Goal: Information Seeking & Learning: Learn about a topic

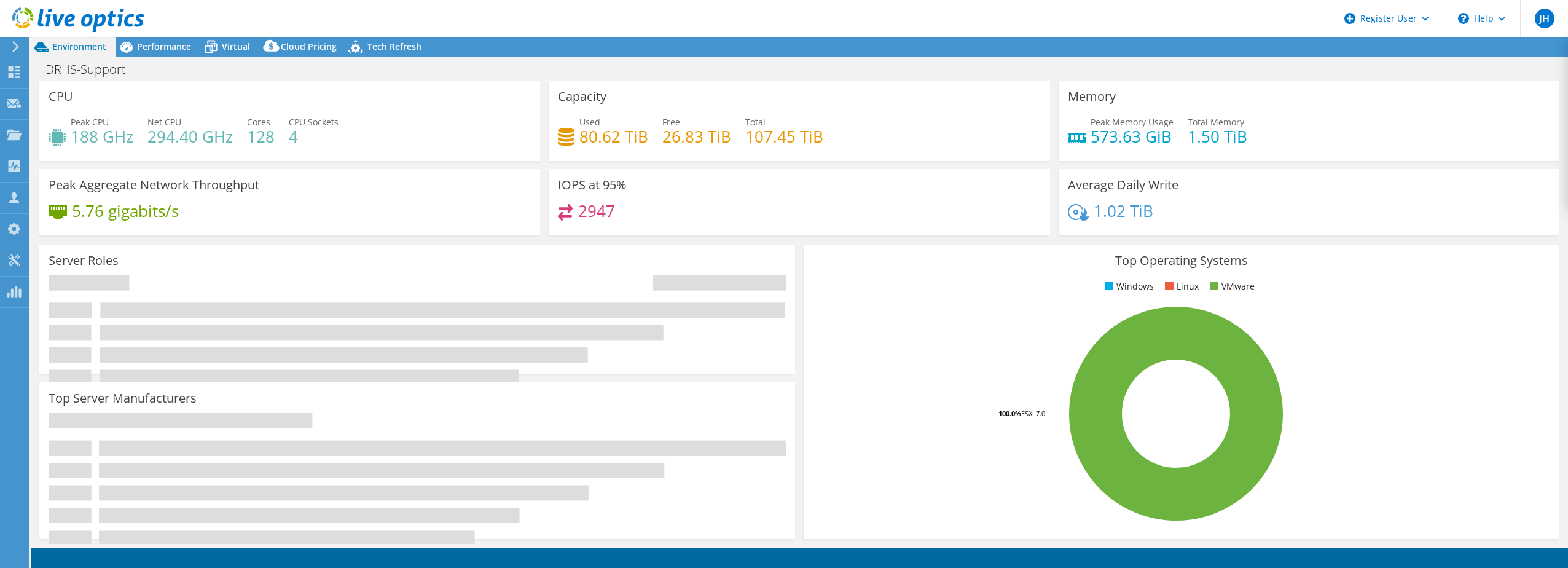
select select "USEast"
select select "USD"
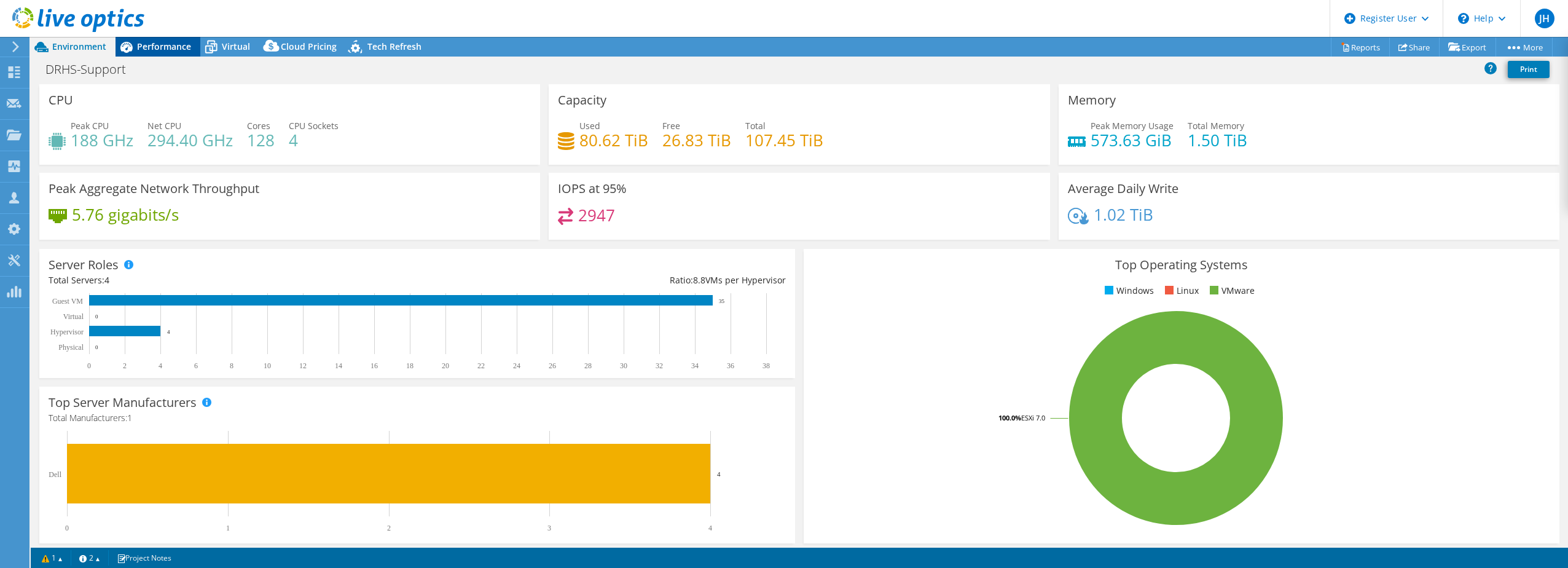
click at [173, 48] on span "Performance" at bounding box center [164, 46] width 54 height 12
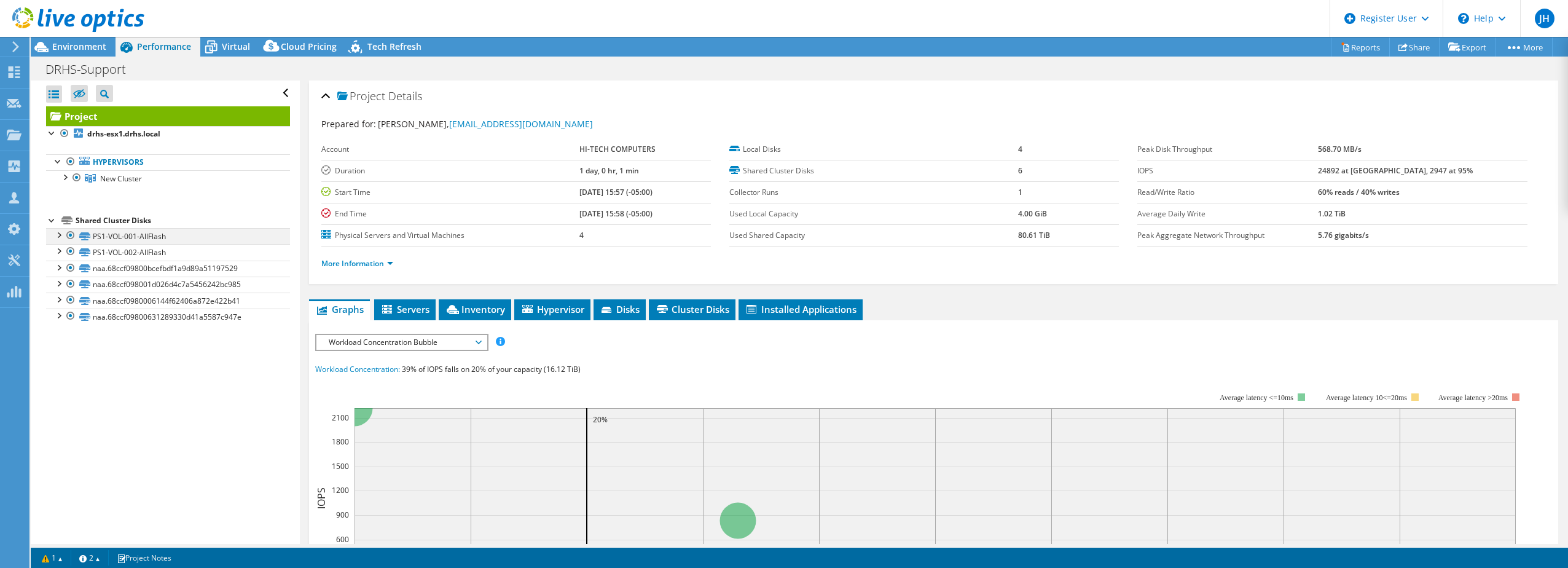
click at [54, 234] on div at bounding box center [58, 234] width 12 height 12
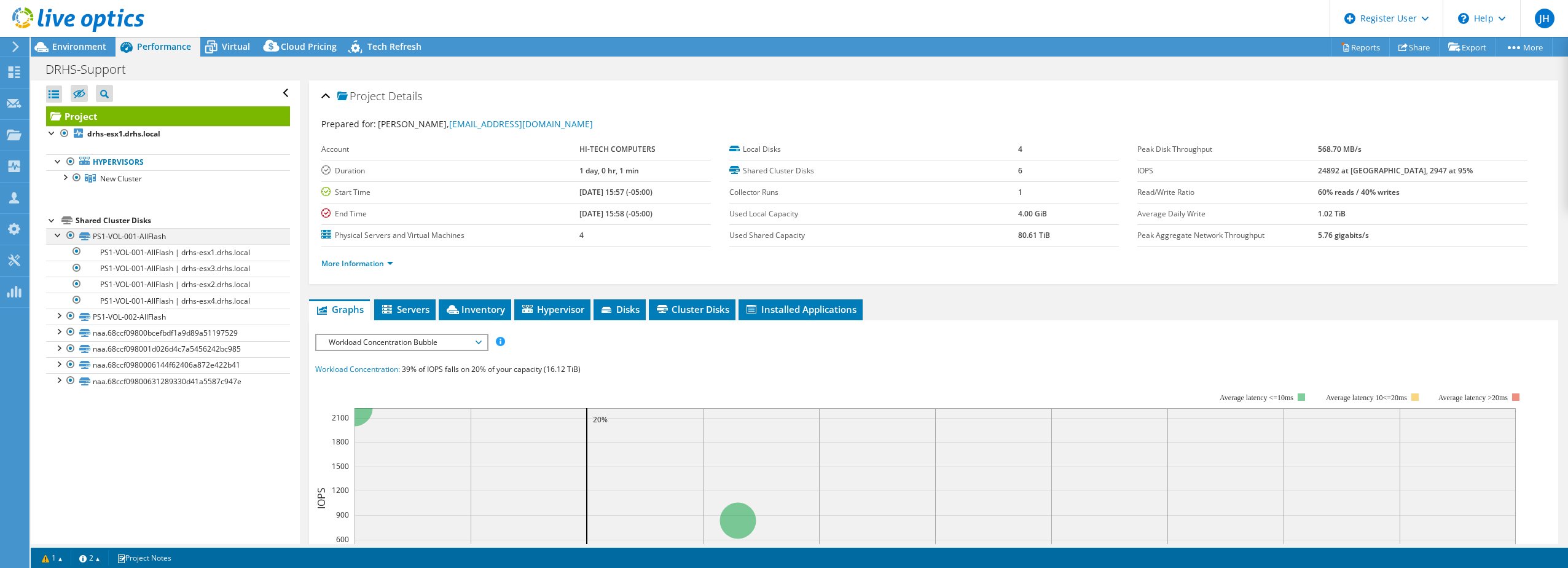
click at [59, 232] on div at bounding box center [58, 234] width 12 height 12
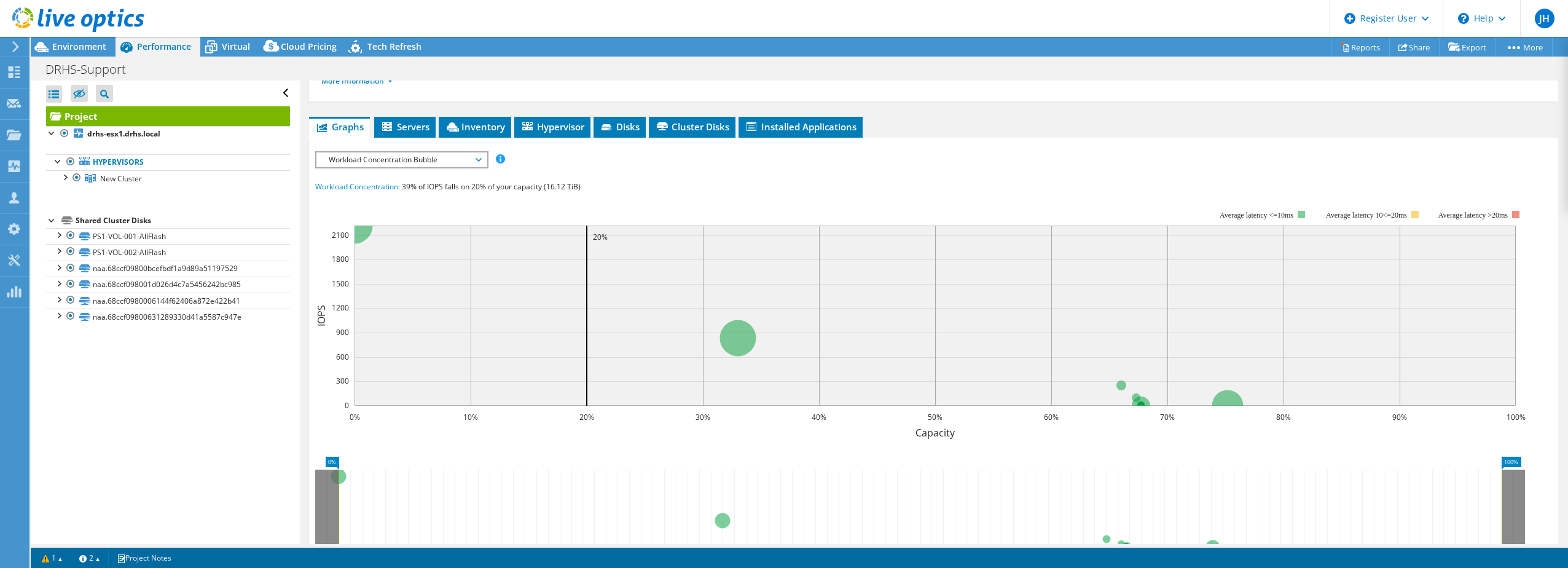
scroll to position [184, 0]
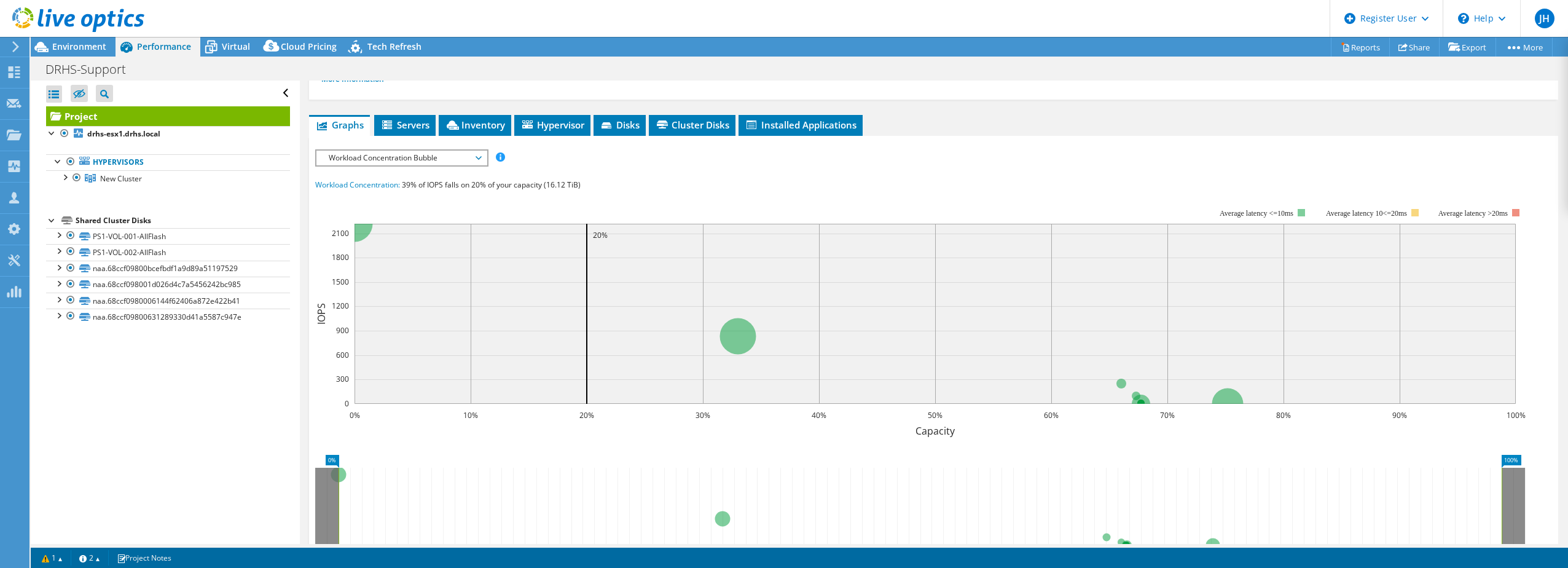
click at [456, 152] on span "Workload Concentration Bubble" at bounding box center [401, 158] width 158 height 14
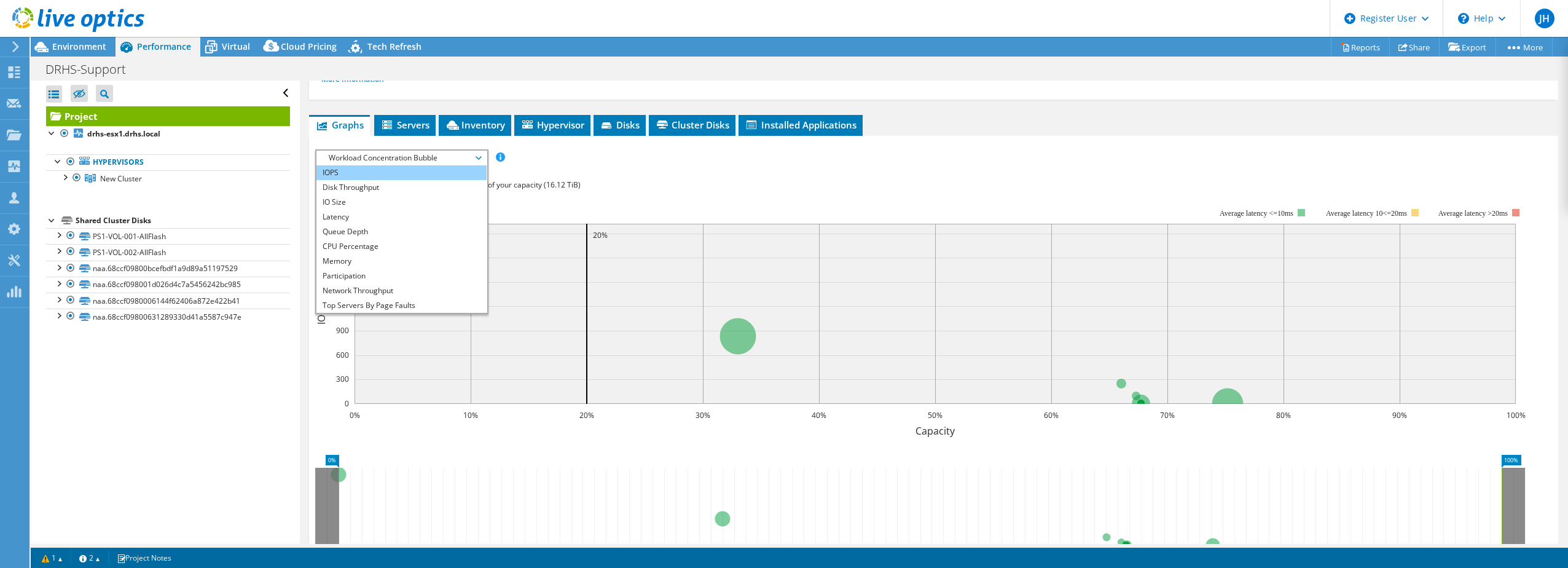
click at [429, 175] on li "IOPS" at bounding box center [401, 172] width 170 height 14
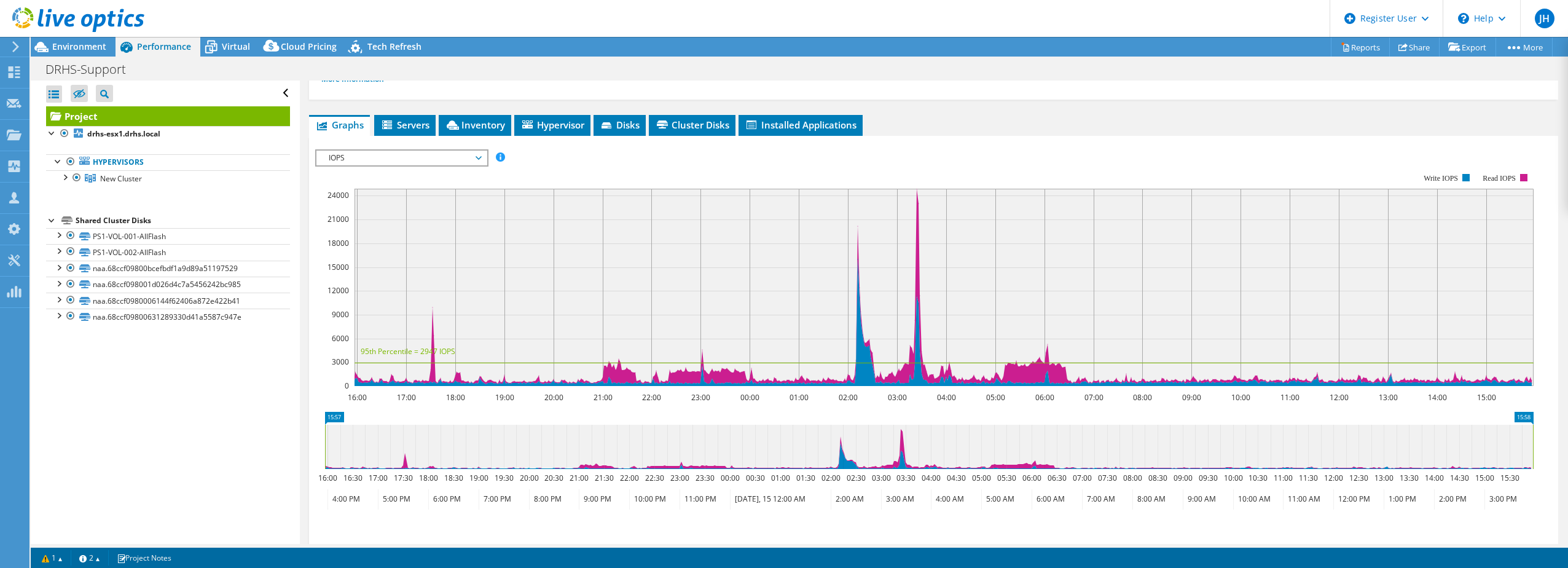
click at [160, 404] on div "Open All Close All Hide Excluded Nodes Project Tree Filter" at bounding box center [164, 312] width 269 height 464
